Goal: Information Seeking & Learning: Find specific fact

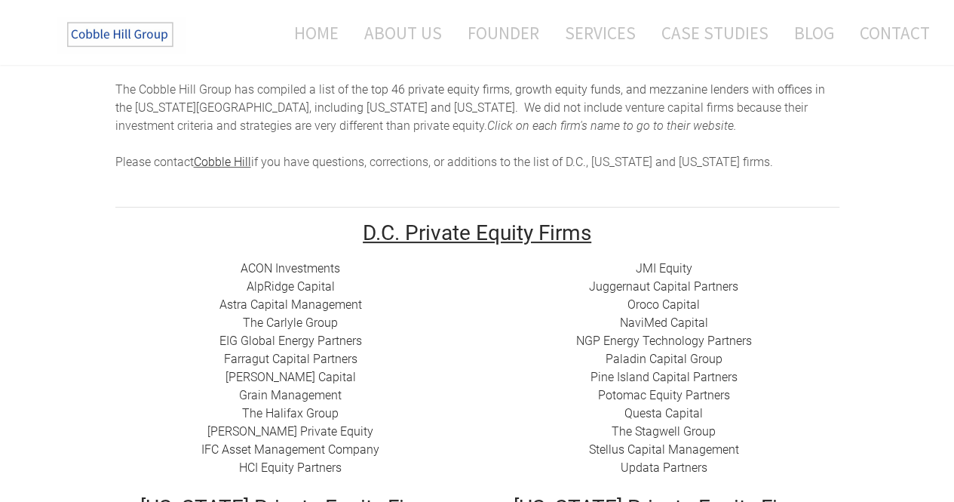
scroll to position [128, 0]
click at [279, 287] on link "​ AlpRidge Capital" at bounding box center [291, 287] width 88 height 14
click at [315, 378] on link "​[PERSON_NAME] Capital" at bounding box center [291, 377] width 130 height 14
click at [311, 434] on link "[PERSON_NAME] Private Equity​" at bounding box center [290, 432] width 166 height 14
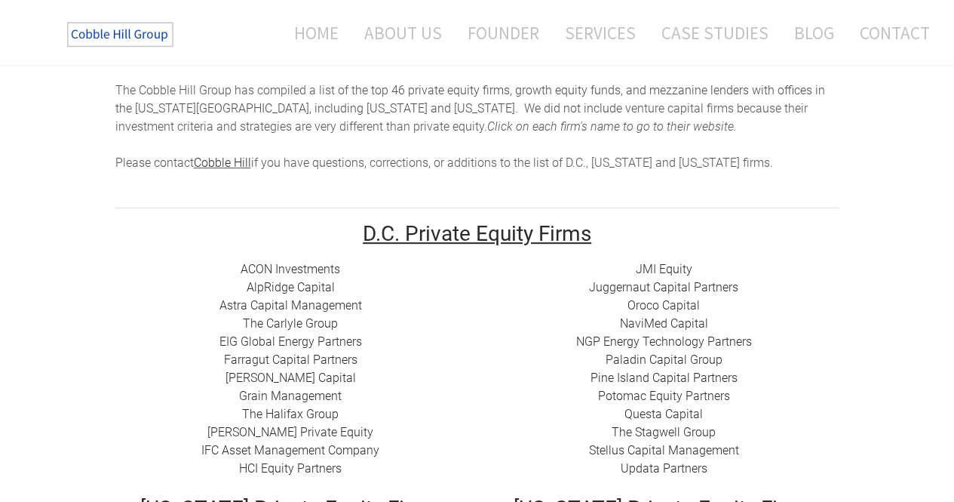
click at [694, 284] on link "Juggernaut Capital Partners" at bounding box center [663, 287] width 149 height 14
click at [665, 305] on link "Oroco Capital" at bounding box center [664, 305] width 72 height 14
click at [704, 378] on link "Pine Island Capital Partners" at bounding box center [664, 377] width 147 height 14
click at [692, 429] on link "The Stagwell Group" at bounding box center [664, 432] width 104 height 14
click at [719, 449] on link "Stellus Capital Management" at bounding box center [664, 450] width 150 height 14
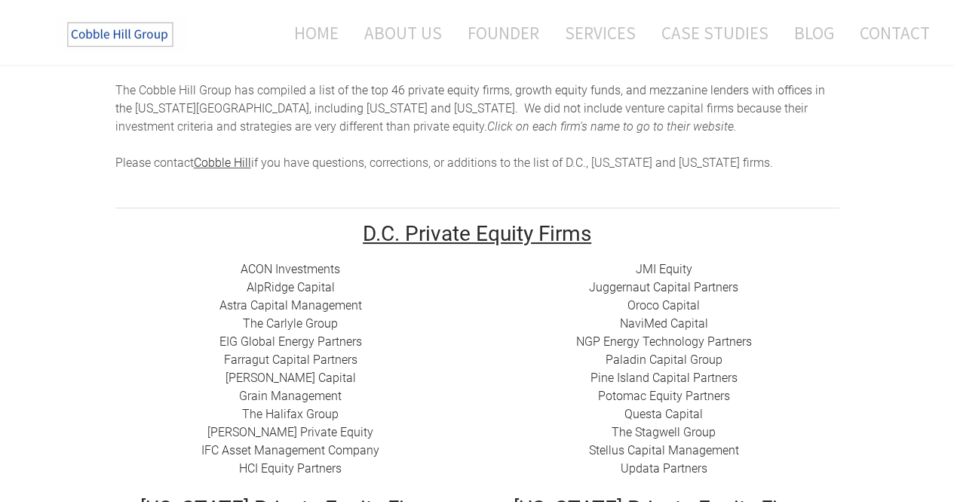
click at [689, 465] on link "Updata Partners" at bounding box center [664, 468] width 87 height 14
